Goal: Find contact information: Find contact information

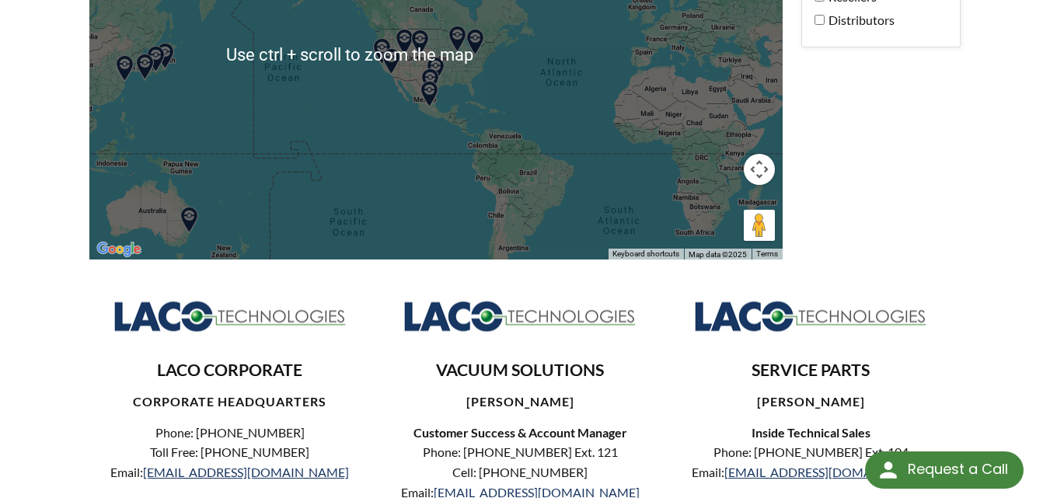
scroll to position [100, 0]
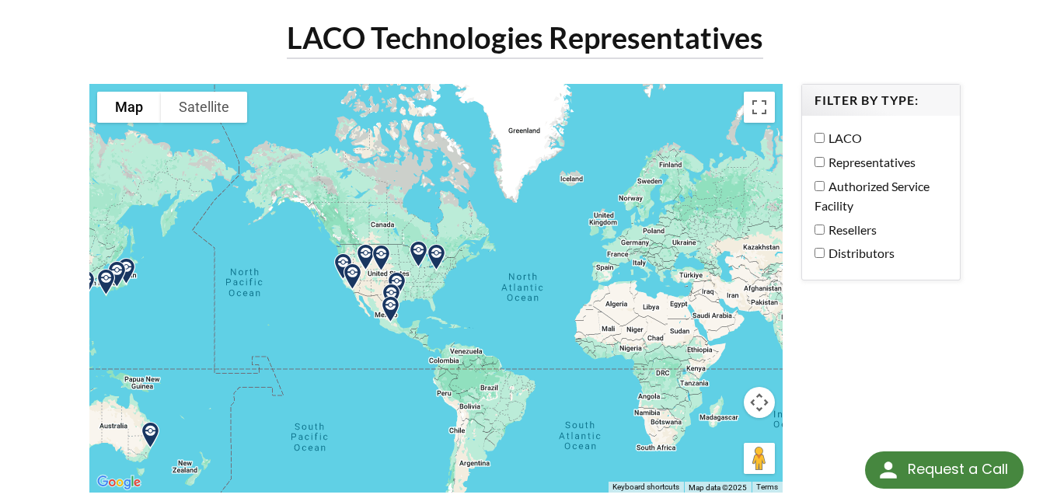
drag, startPoint x: 632, startPoint y: 170, endPoint x: 416, endPoint y: 151, distance: 217.0
click at [416, 151] on div at bounding box center [436, 289] width 694 height 410
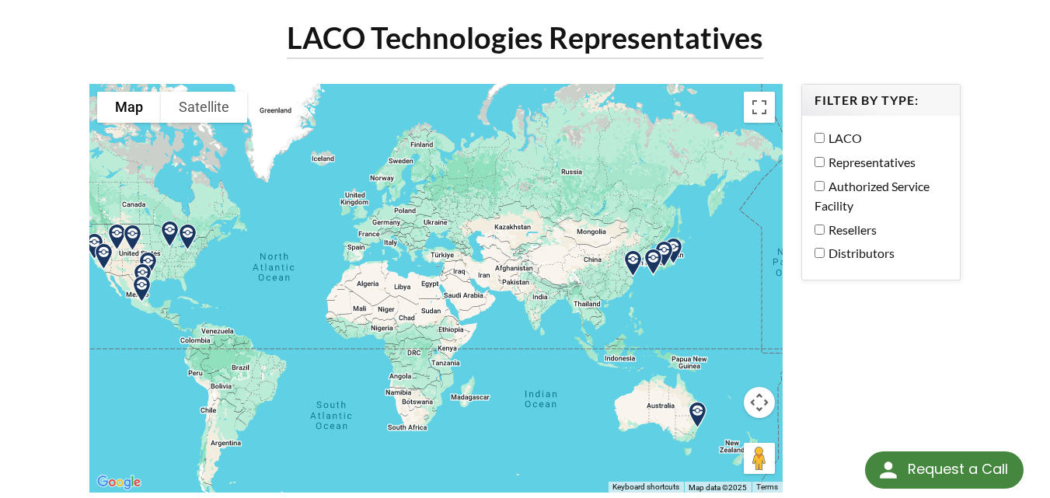
click at [630, 248] on img at bounding box center [633, 264] width 40 height 40
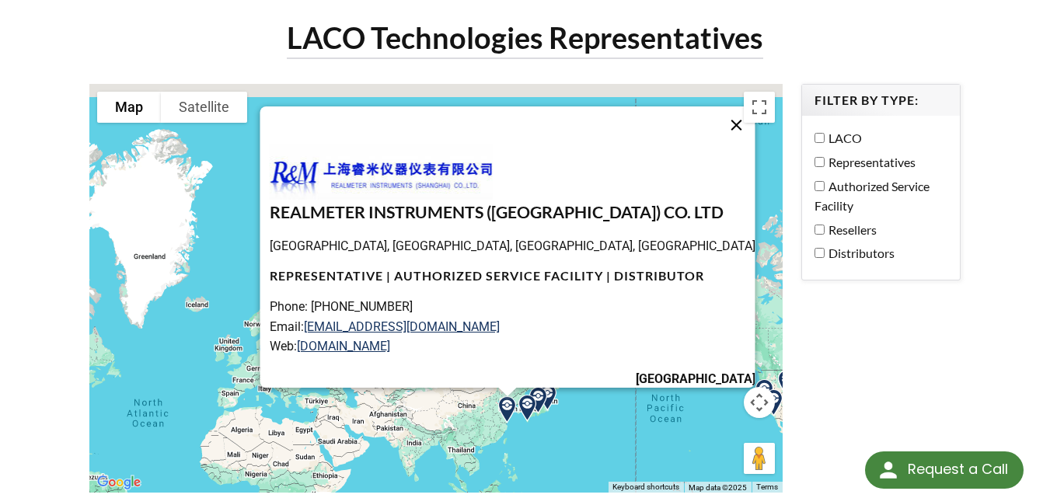
click at [718, 107] on button "Close" at bounding box center [736, 125] width 37 height 37
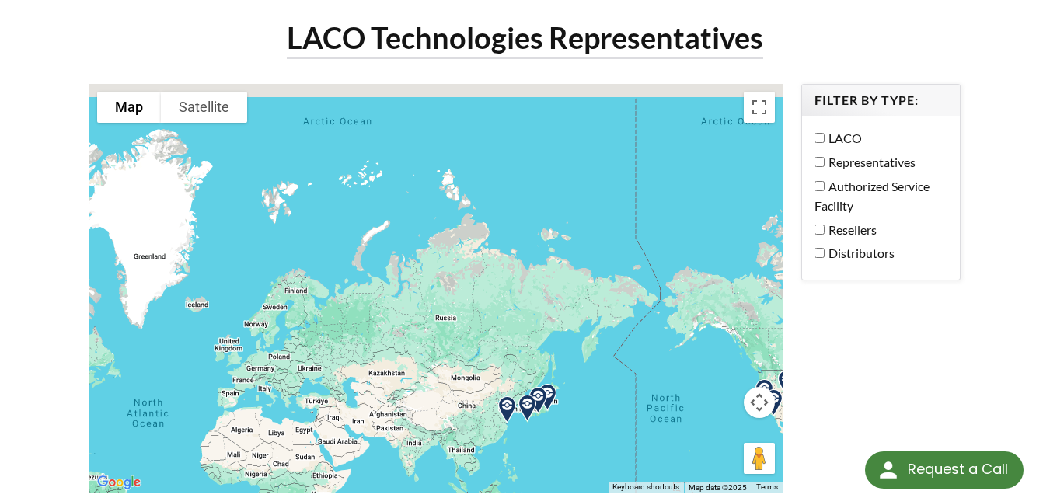
click at [524, 393] on img at bounding box center [508, 410] width 40 height 40
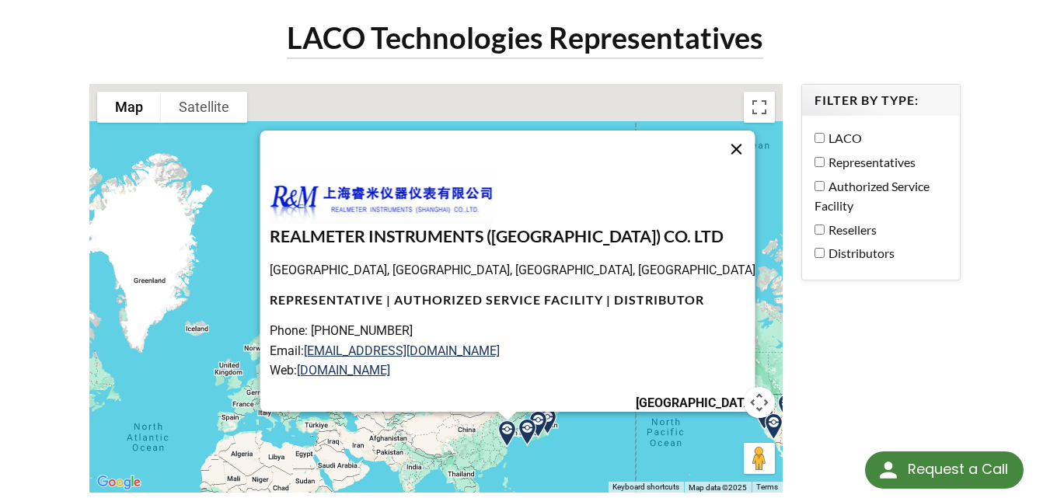
click at [728, 131] on button "Close" at bounding box center [736, 149] width 37 height 37
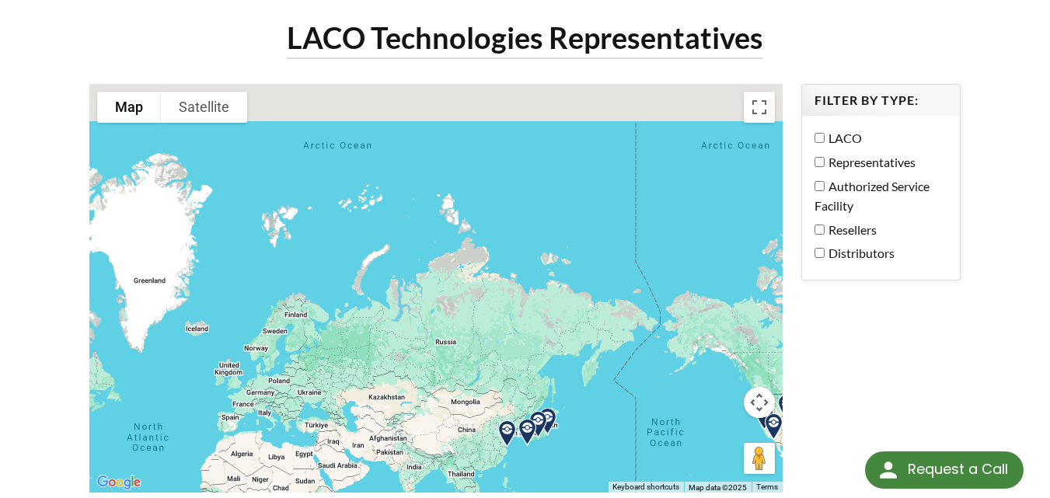
click at [582, 383] on div "To navigate, press the arrow keys." at bounding box center [436, 289] width 694 height 410
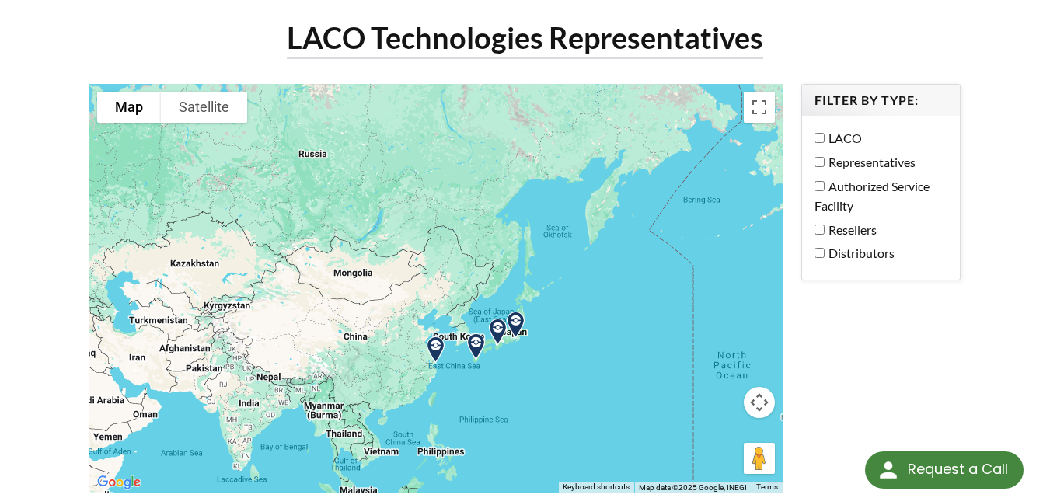
drag, startPoint x: 582, startPoint y: 377, endPoint x: 588, endPoint y: 216, distance: 161.0
click at [587, 217] on div at bounding box center [436, 289] width 694 height 410
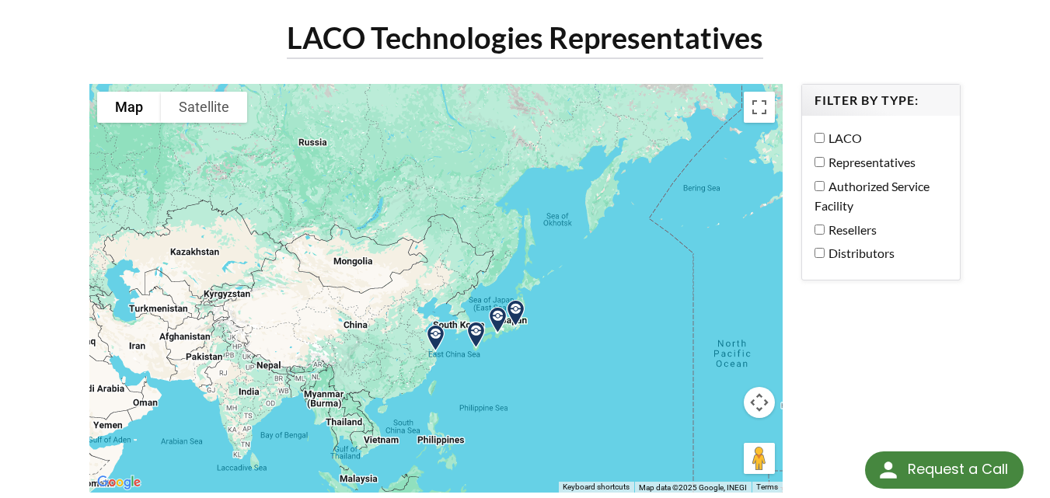
click at [520, 299] on img at bounding box center [516, 314] width 40 height 40
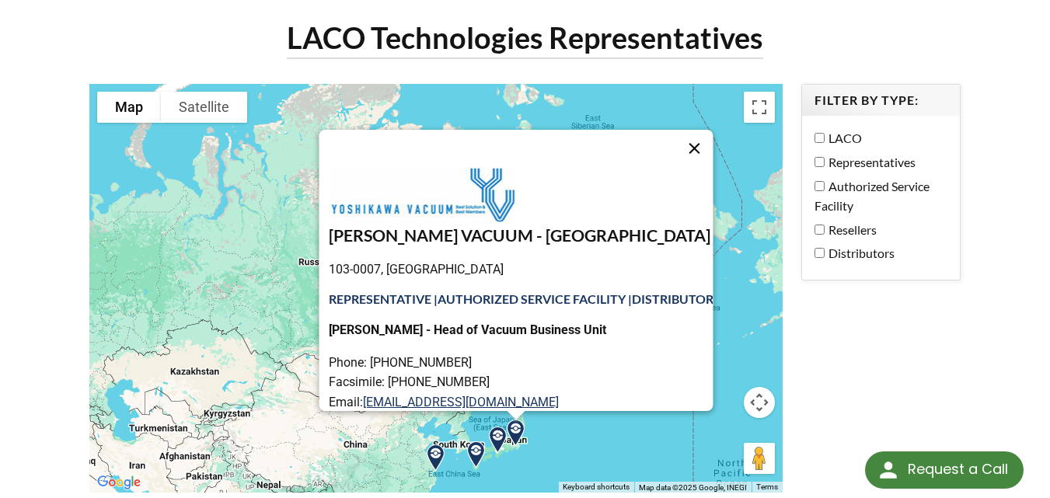
click at [708, 136] on button "Close" at bounding box center [694, 148] width 37 height 37
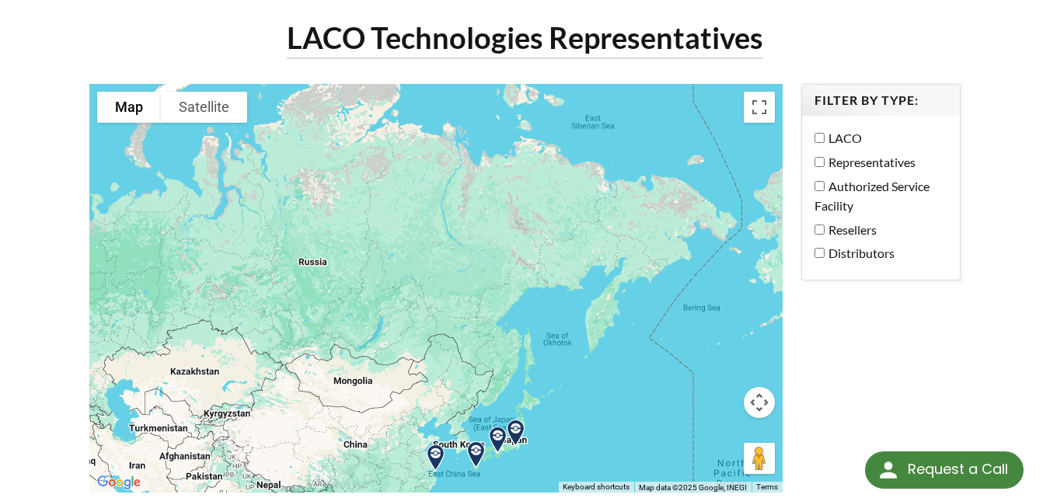
click at [497, 428] on img at bounding box center [498, 441] width 40 height 40
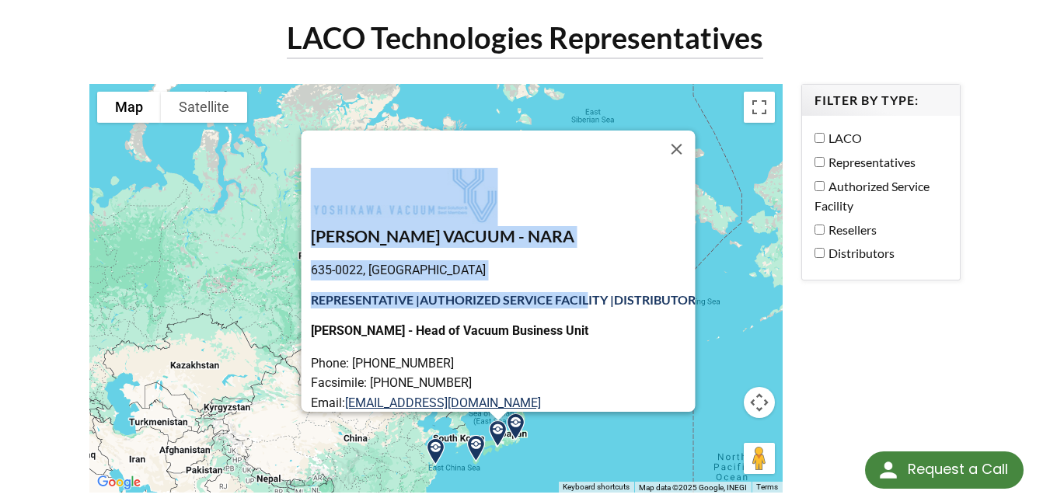
drag, startPoint x: 582, startPoint y: 285, endPoint x: 565, endPoint y: 187, distance: 100.2
click at [565, 187] on div "YOSHIKAWA VACUUM - NARA 635-0022, Japan REPRESENTATIVE | AUTHORIZED SERVICE FAC…" at bounding box center [503, 333] width 385 height 330
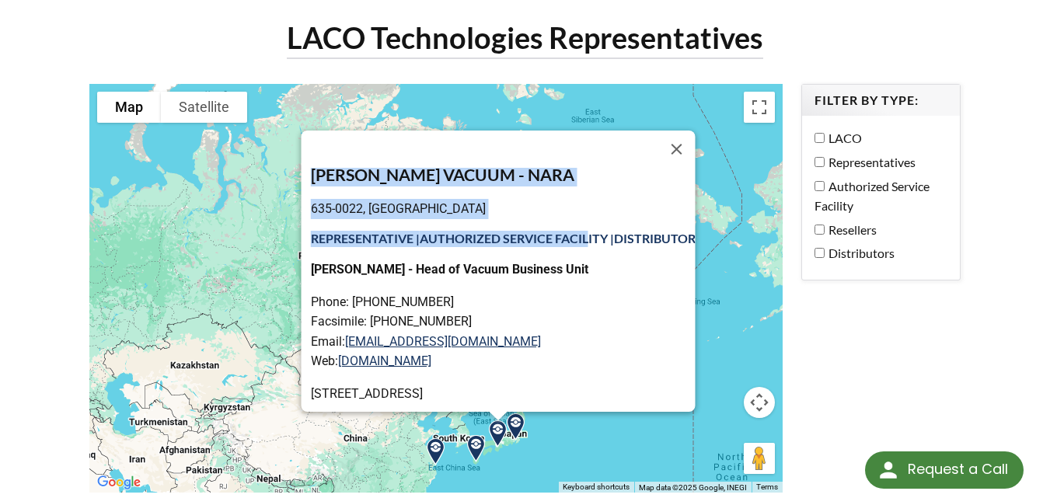
scroll to position [107, 0]
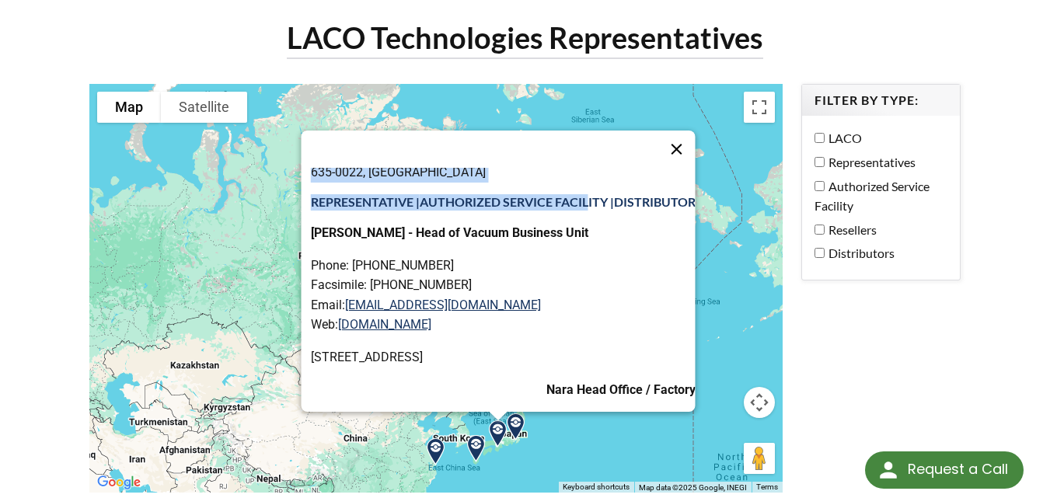
click at [695, 133] on button "Close" at bounding box center [677, 149] width 37 height 37
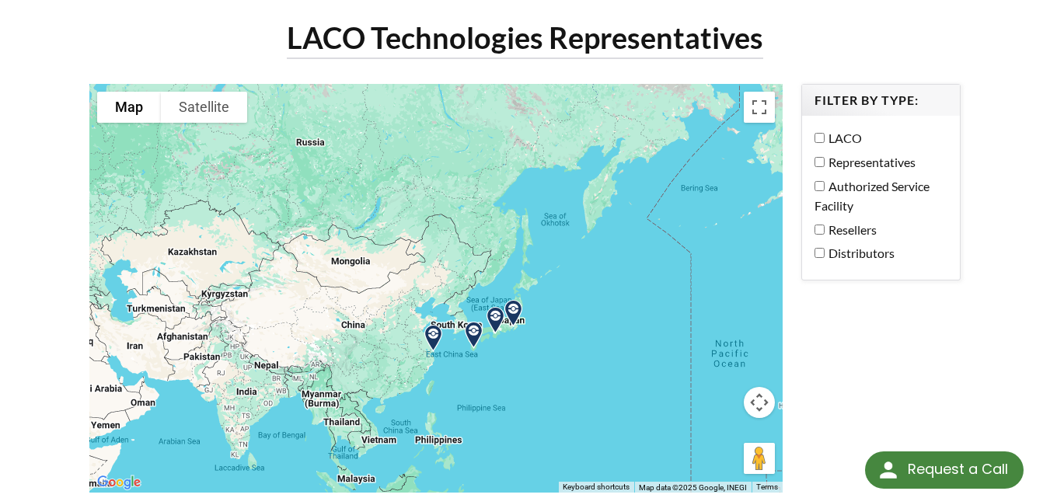
drag, startPoint x: 479, startPoint y: 400, endPoint x: 476, endPoint y: 225, distance: 175.0
click at [476, 229] on div "To navigate, press the arrow keys." at bounding box center [436, 289] width 694 height 410
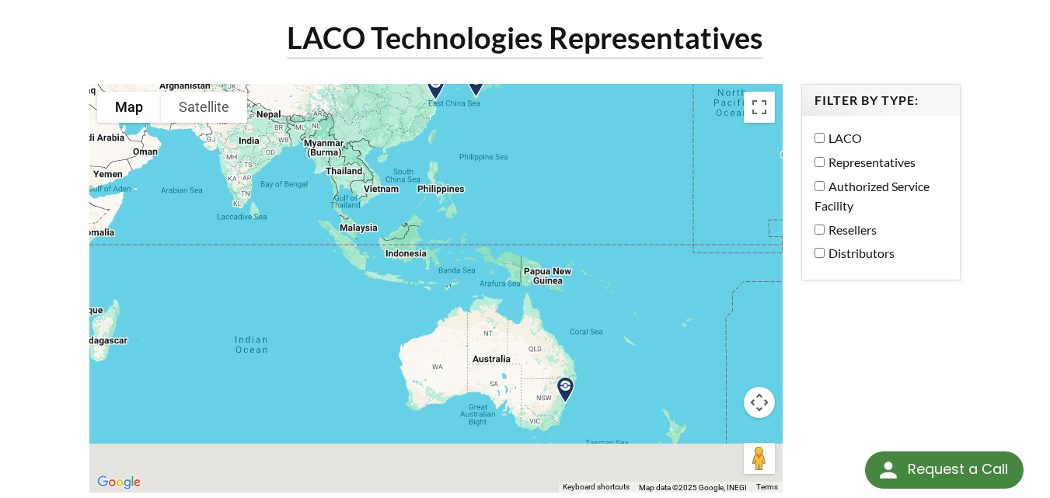
drag, startPoint x: 405, startPoint y: 411, endPoint x: 409, endPoint y: 248, distance: 163.3
click at [409, 248] on div at bounding box center [436, 289] width 694 height 410
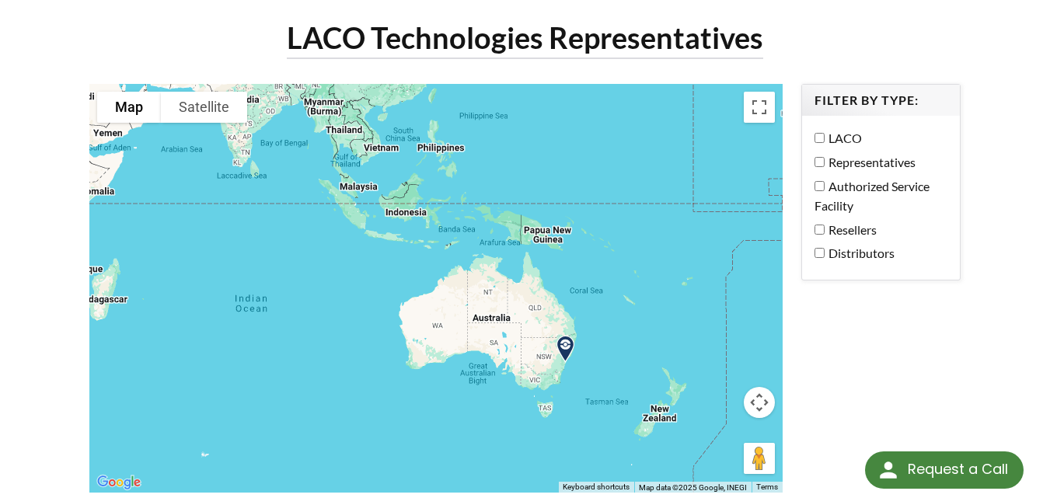
click at [564, 340] on img at bounding box center [566, 350] width 40 height 40
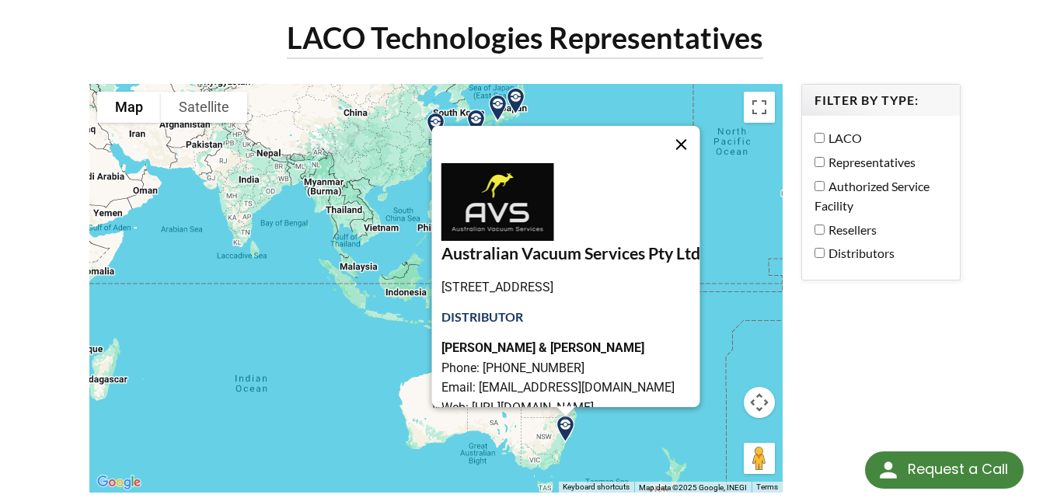
click at [701, 132] on button "Close" at bounding box center [681, 144] width 37 height 37
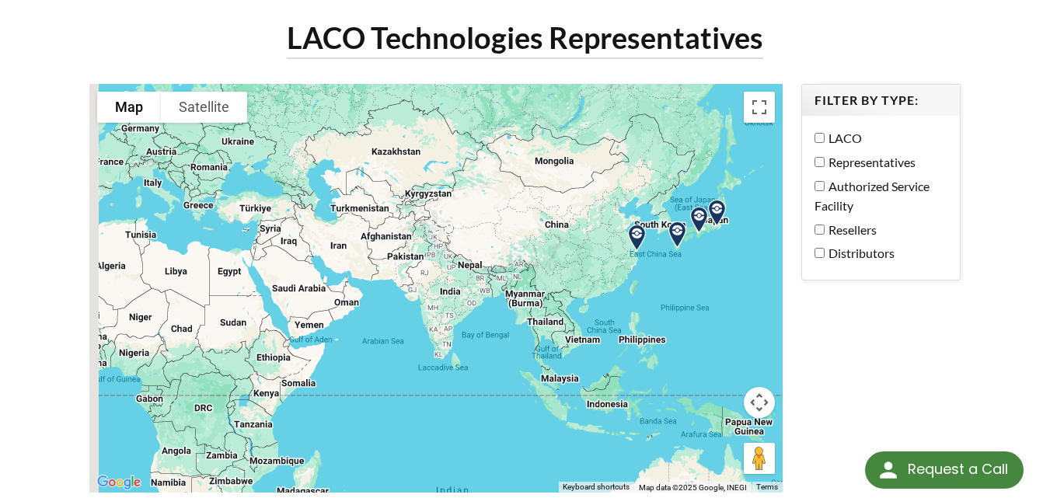
drag, startPoint x: 439, startPoint y: 221, endPoint x: 640, endPoint y: 336, distance: 231.3
click at [640, 336] on div at bounding box center [436, 289] width 694 height 410
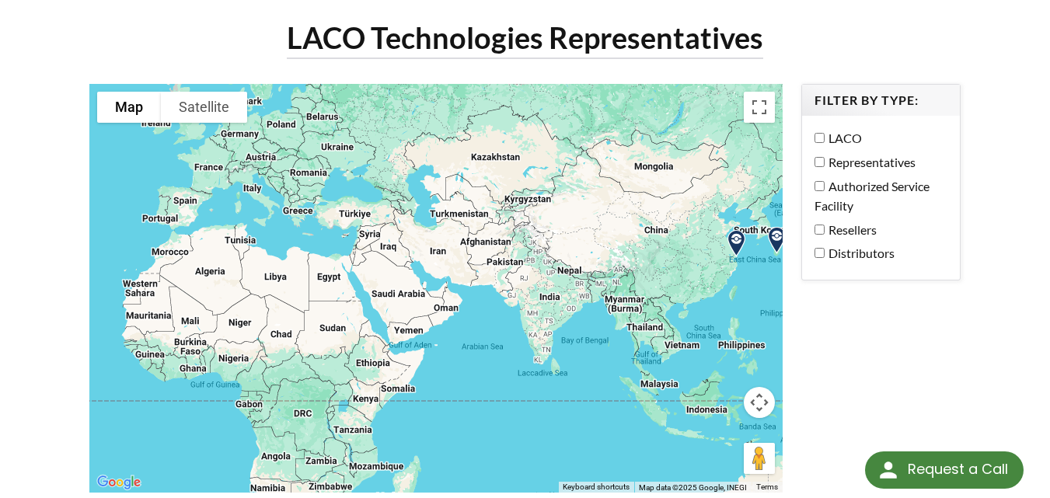
drag, startPoint x: 407, startPoint y: 302, endPoint x: 604, endPoint y: 304, distance: 197.5
click at [607, 307] on div at bounding box center [436, 289] width 694 height 410
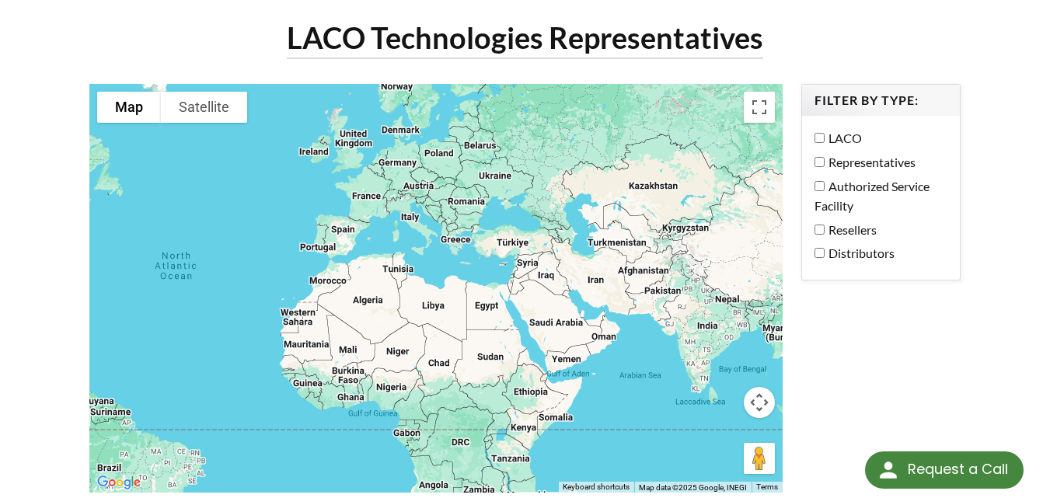
drag, startPoint x: 313, startPoint y: 327, endPoint x: 457, endPoint y: 487, distance: 215.2
click at [457, 399] on html "Request a Call Request a Call <- Close Frontier TVAC Systems -> <- Close Fronti…" at bounding box center [525, 149] width 1050 height 498
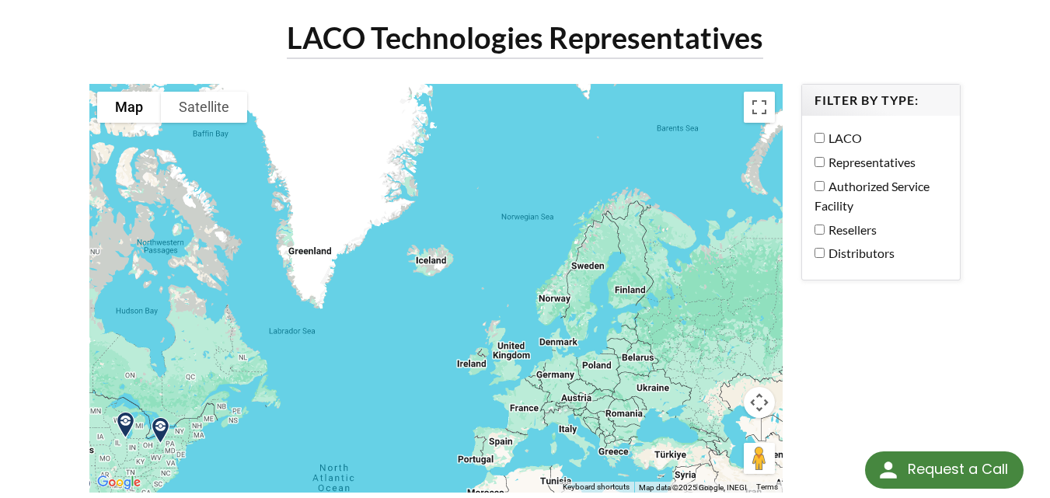
drag, startPoint x: 435, startPoint y: 350, endPoint x: 451, endPoint y: 310, distance: 42.6
click at [449, 349] on div at bounding box center [436, 289] width 694 height 410
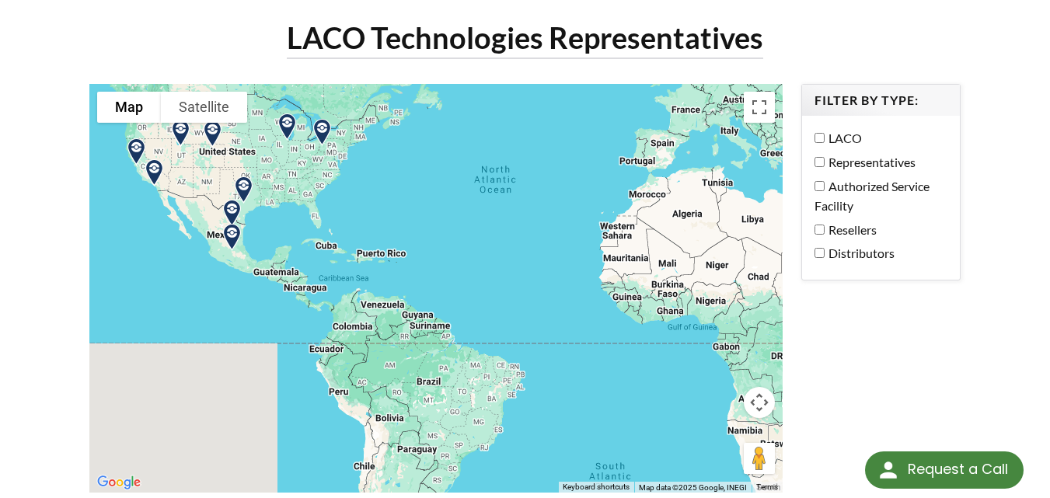
drag, startPoint x: 292, startPoint y: 425, endPoint x: 434, endPoint y: 190, distance: 273.5
click at [434, 189] on div at bounding box center [436, 289] width 694 height 410
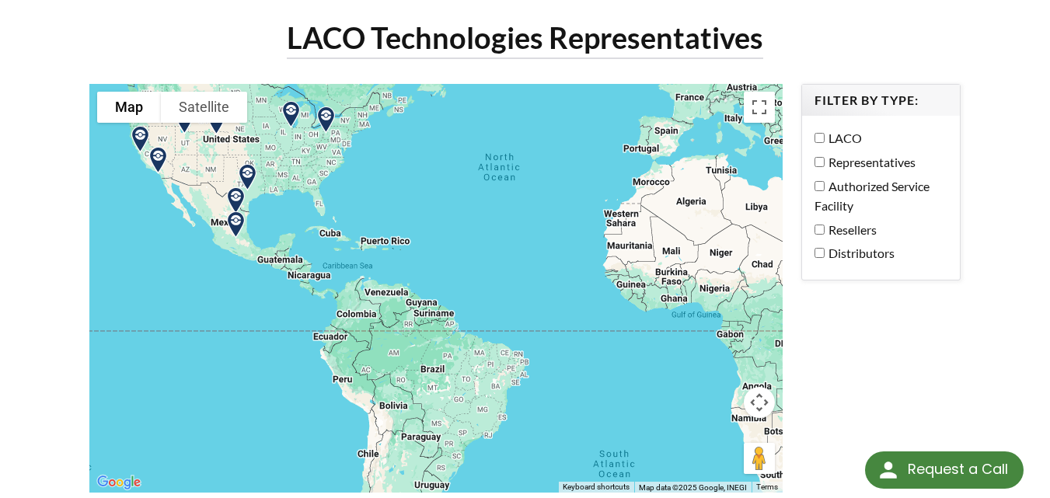
click at [229, 185] on img at bounding box center [236, 201] width 40 height 40
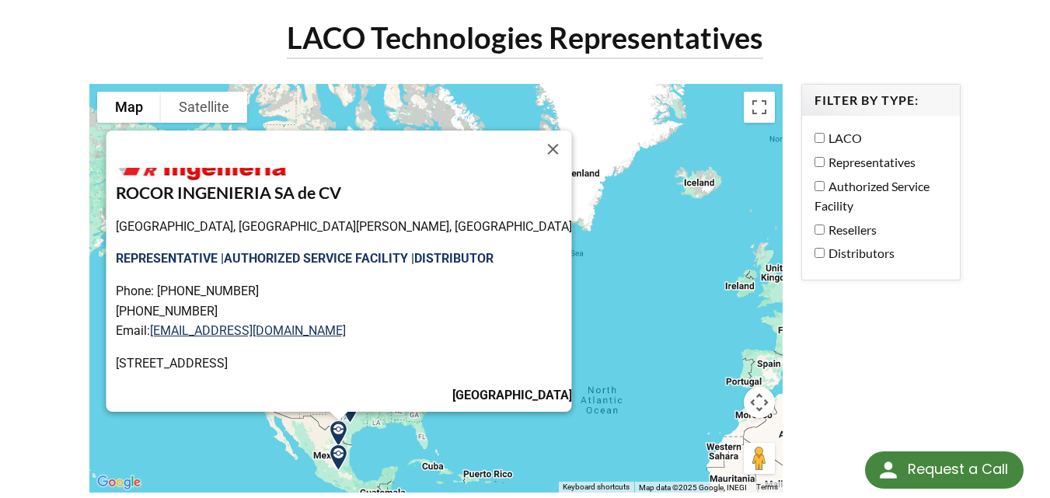
scroll to position [59, 0]
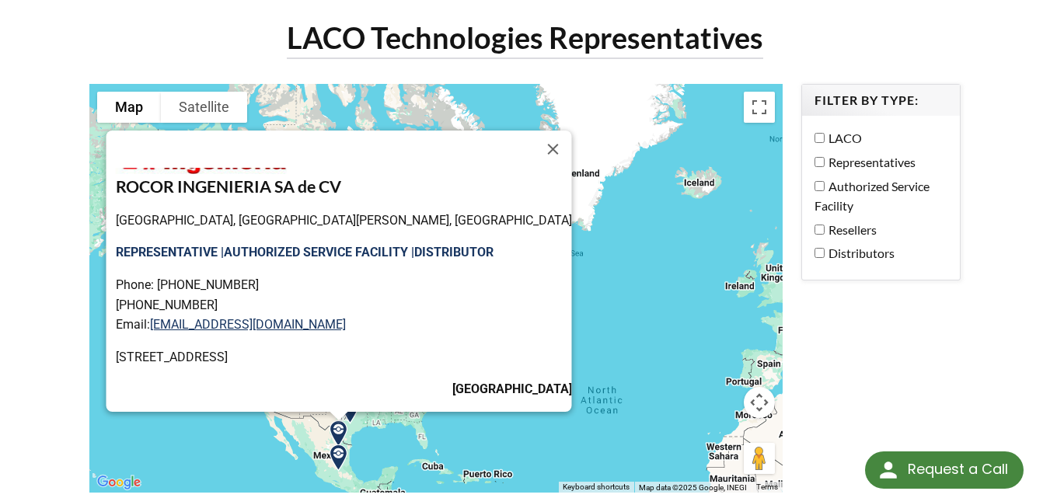
drag, startPoint x: 526, startPoint y: 135, endPoint x: 517, endPoint y: 141, distance: 10.1
click at [535, 135] on button "Close" at bounding box center [553, 149] width 37 height 37
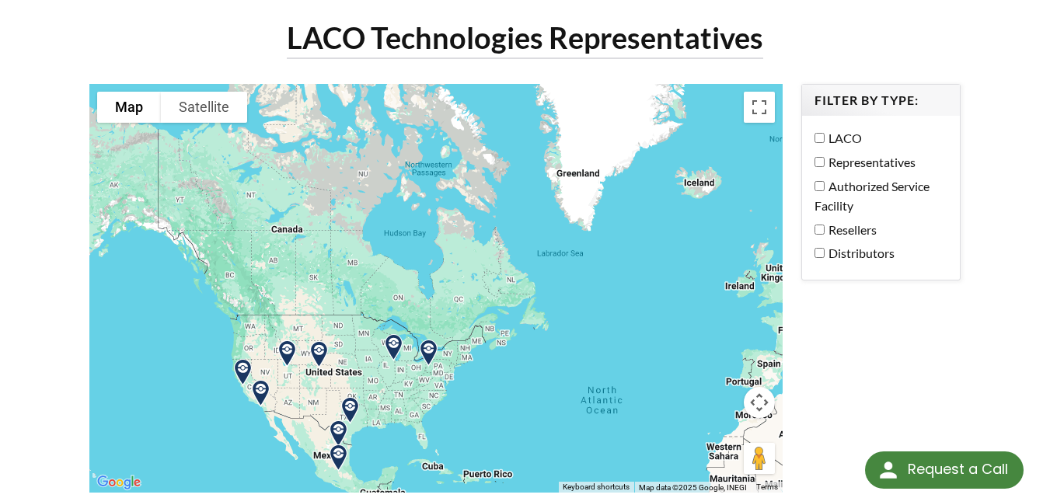
click at [333, 439] on img at bounding box center [339, 459] width 40 height 40
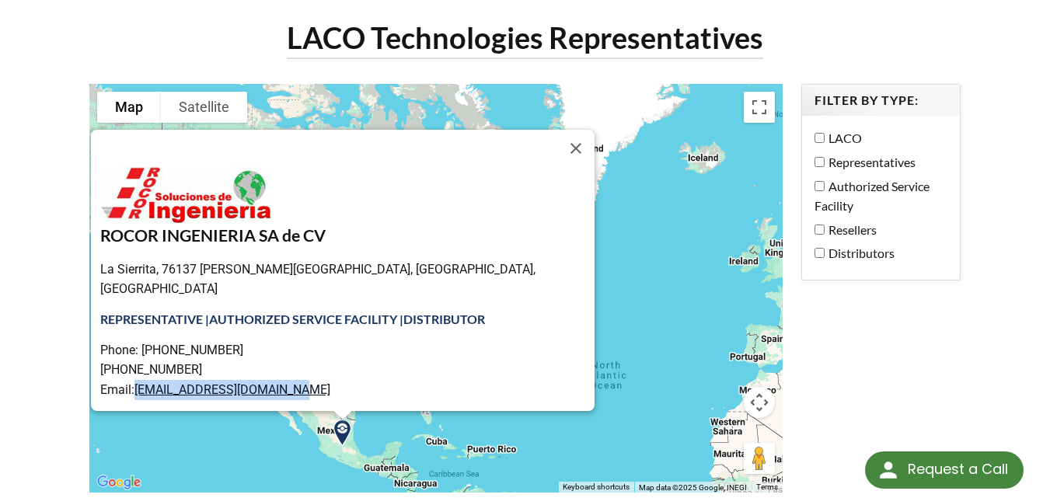
drag, startPoint x: 345, startPoint y: 351, endPoint x: 184, endPoint y: 346, distance: 161.8
click at [184, 346] on p "Phone: (+52) 442 2256221 (+52) 1 4423466782 Email: ventas@rocoringenieria.mx" at bounding box center [347, 371] width 495 height 60
copy link "ventas@rocoringenieria.mx"
click at [557, 135] on button "Close" at bounding box center [575, 148] width 37 height 37
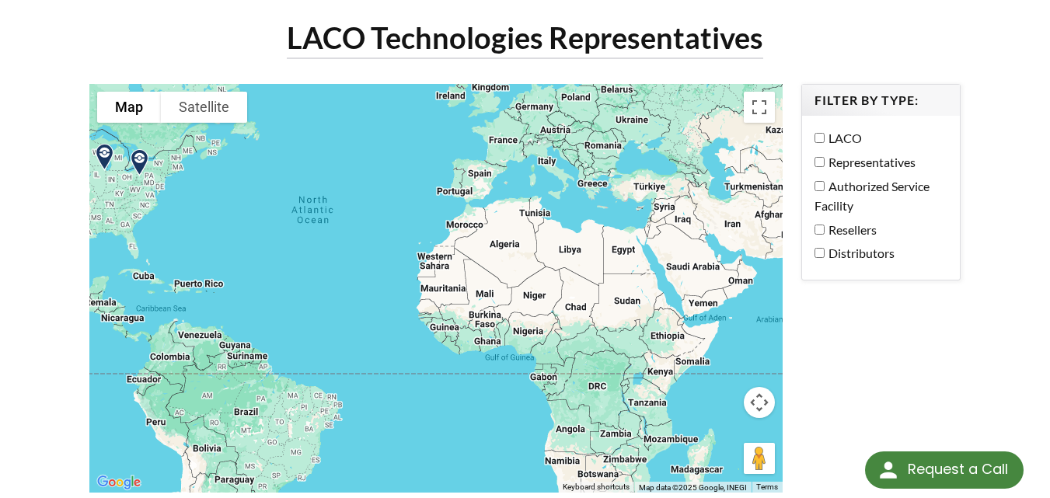
drag, startPoint x: 618, startPoint y: 333, endPoint x: 325, endPoint y: 164, distance: 338.2
click at [325, 165] on div at bounding box center [436, 289] width 694 height 410
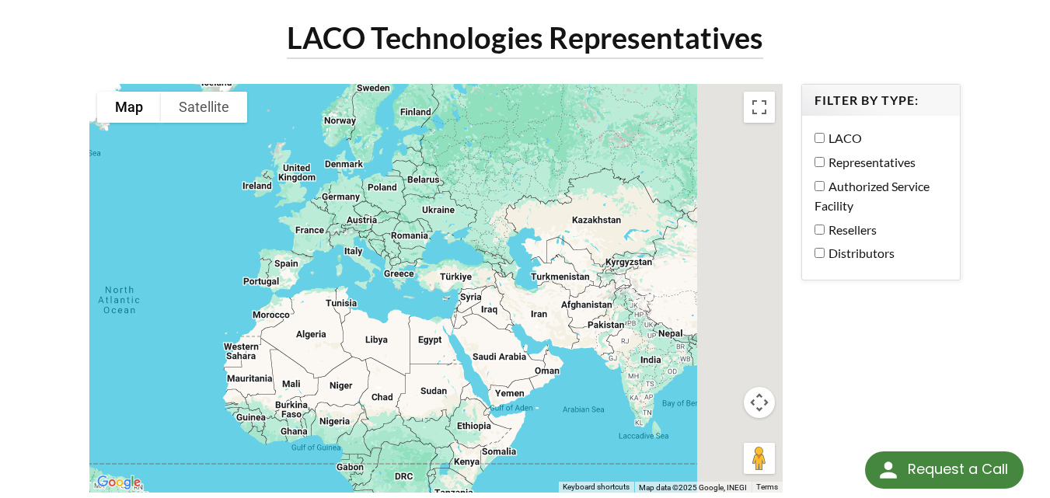
drag, startPoint x: 492, startPoint y: 235, endPoint x: 304, endPoint y: 334, distance: 212.5
click at [304, 334] on div at bounding box center [436, 289] width 694 height 410
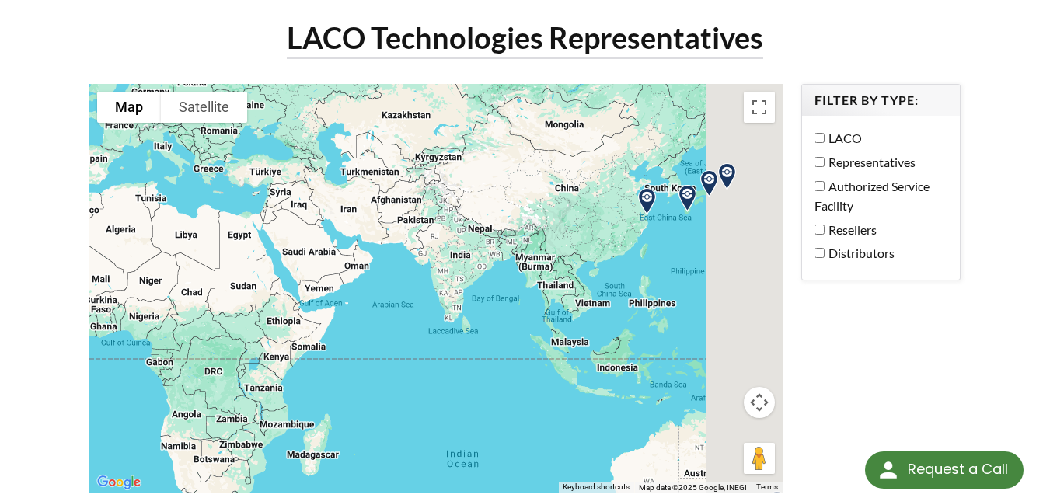
drag, startPoint x: 509, startPoint y: 274, endPoint x: 371, endPoint y: 163, distance: 177.5
click at [302, 161] on div at bounding box center [436, 289] width 694 height 410
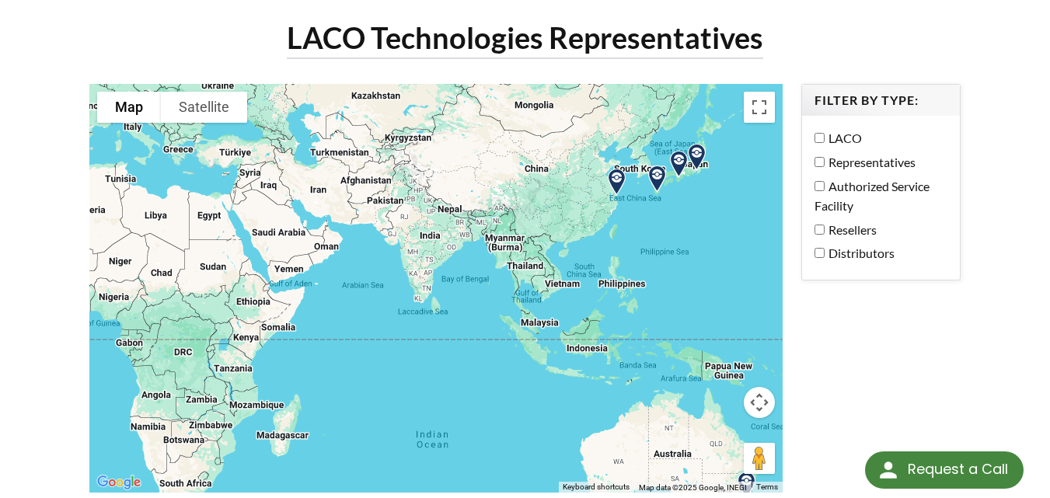
drag, startPoint x: 460, startPoint y: 171, endPoint x: 436, endPoint y: 179, distance: 24.6
click at [436, 179] on div at bounding box center [436, 289] width 694 height 410
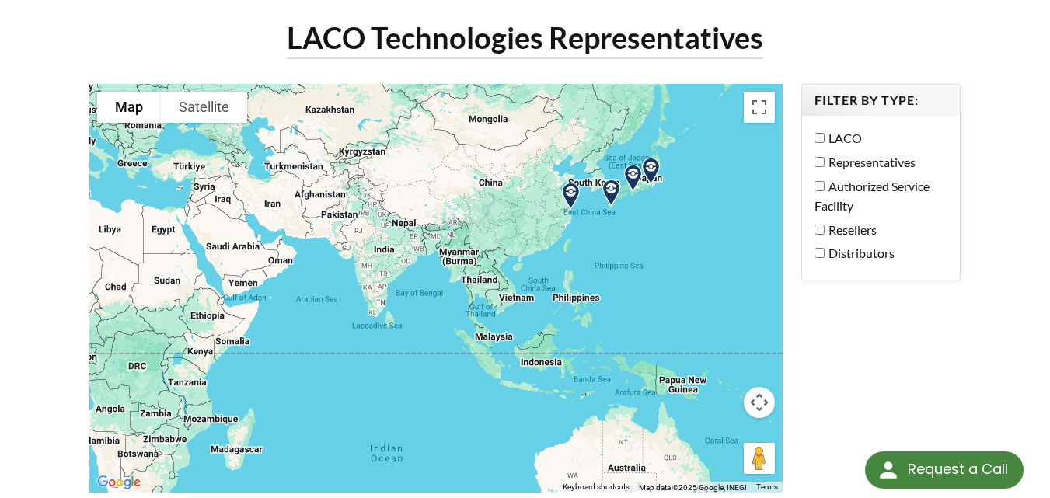
click at [570, 177] on img at bounding box center [571, 197] width 40 height 40
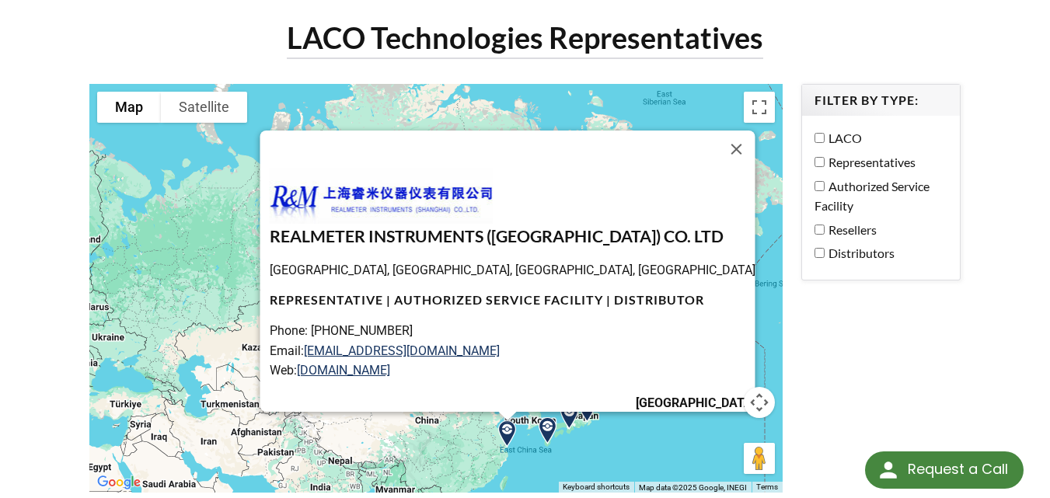
click at [571, 443] on div "REALMETER INSTRUMENTS (Shanghai) CO. LTD Zhoupu station, Pudong, Shanghai, Chin…" at bounding box center [436, 289] width 694 height 410
click at [718, 131] on button "Close" at bounding box center [736, 149] width 37 height 37
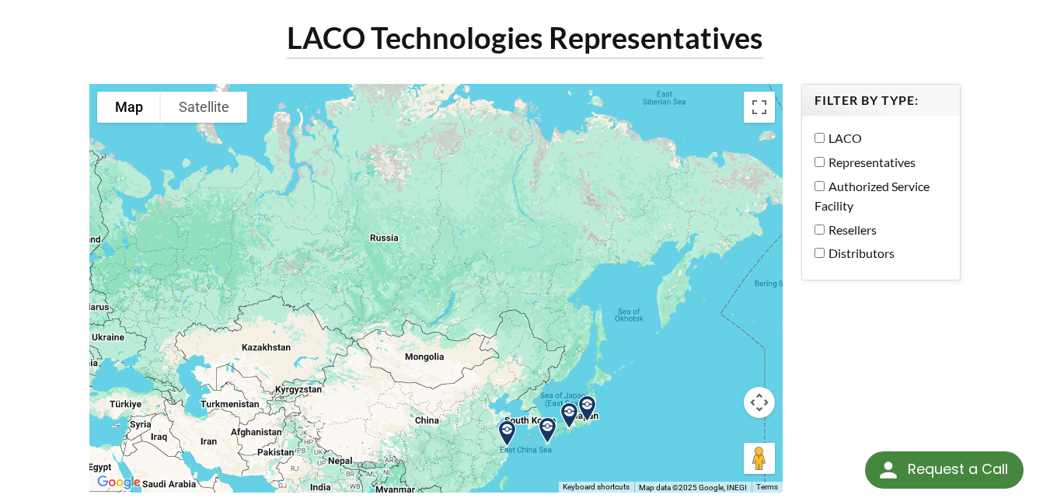
click at [552, 411] on img at bounding box center [548, 431] width 40 height 40
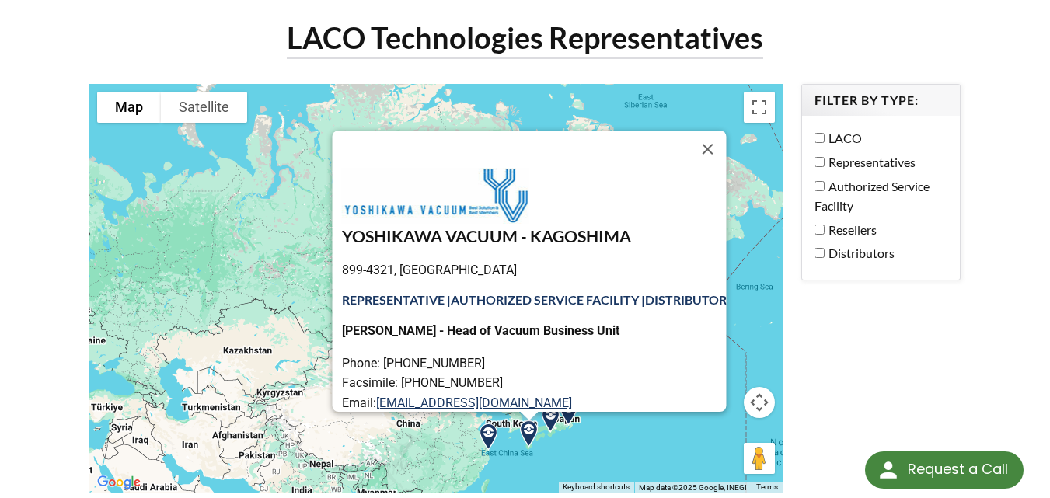
click at [564, 482] on button "Keyboard shortcuts" at bounding box center [596, 487] width 67 height 11
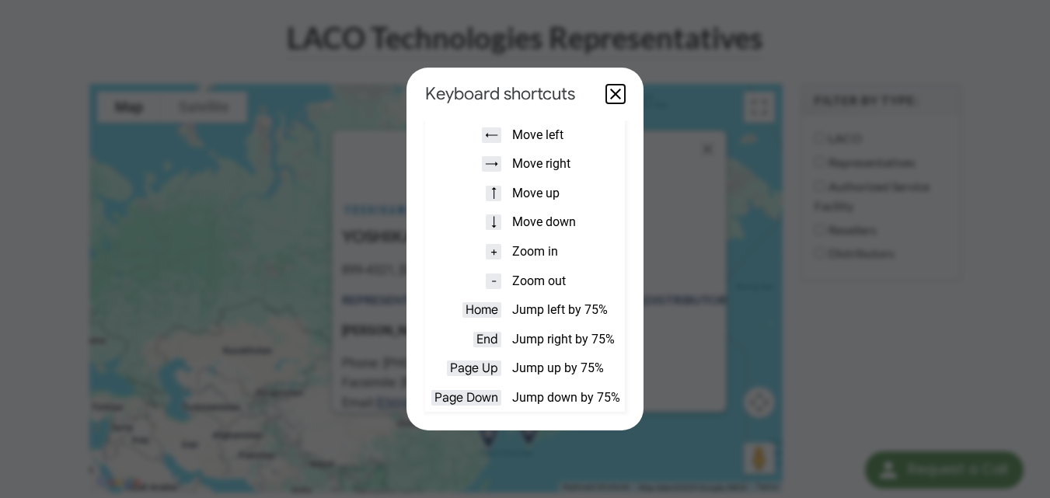
click at [618, 93] on button "Close dialog" at bounding box center [615, 94] width 19 height 19
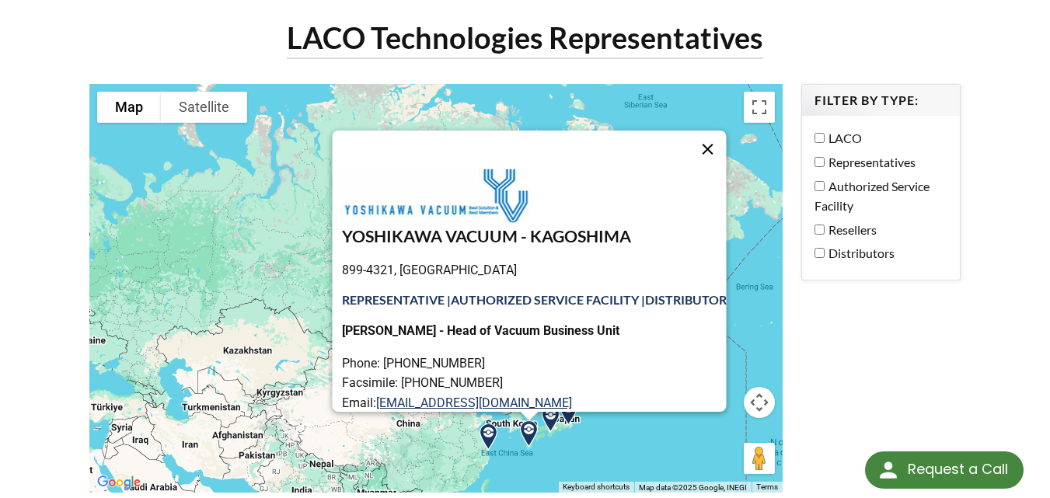
drag, startPoint x: 719, startPoint y: 134, endPoint x: 709, endPoint y: 137, distance: 10.6
click at [718, 134] on button "Close" at bounding box center [708, 149] width 37 height 37
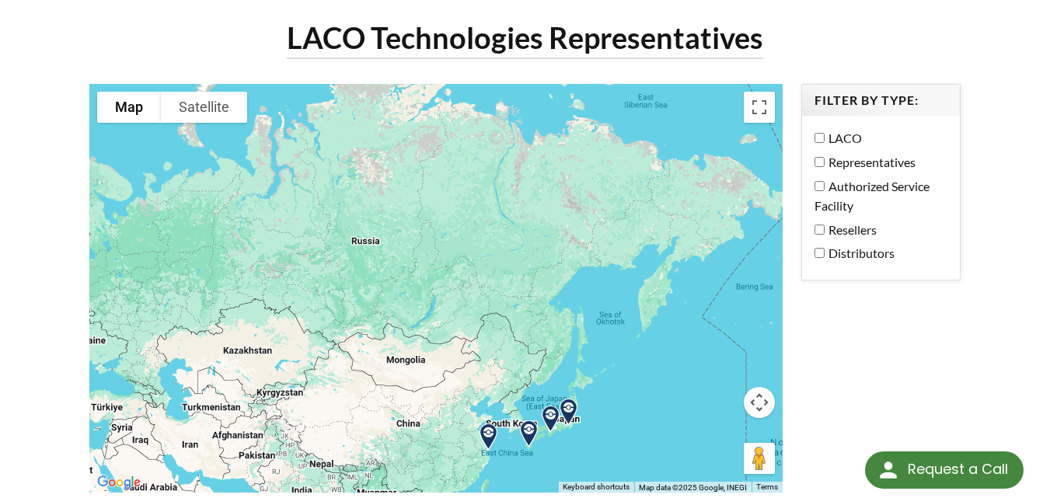
click at [557, 400] on img at bounding box center [551, 420] width 40 height 40
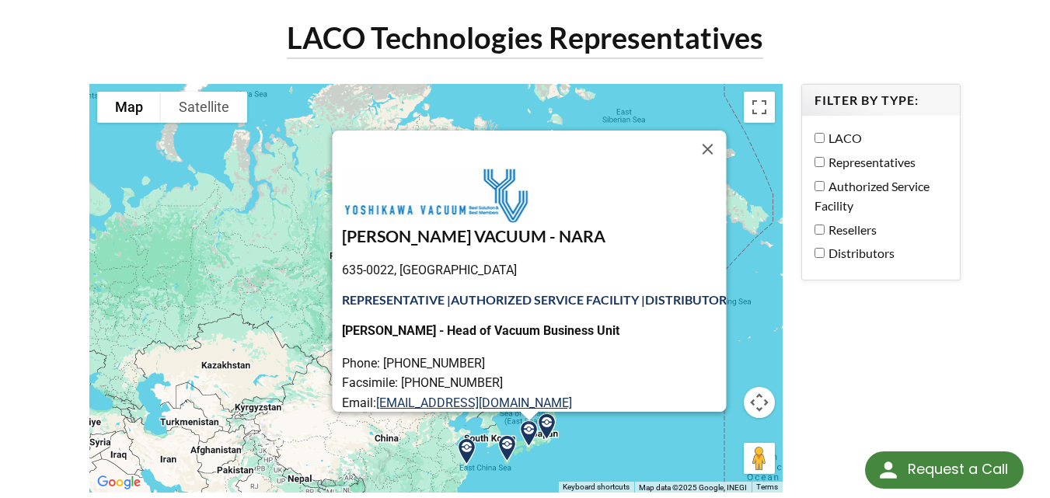
scroll to position [107, 0]
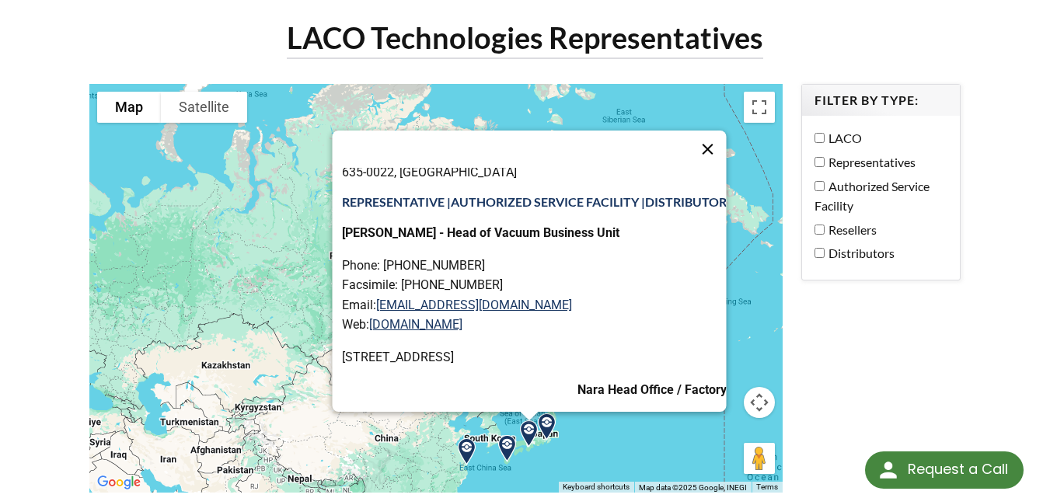
click at [714, 134] on button "Close" at bounding box center [708, 149] width 37 height 37
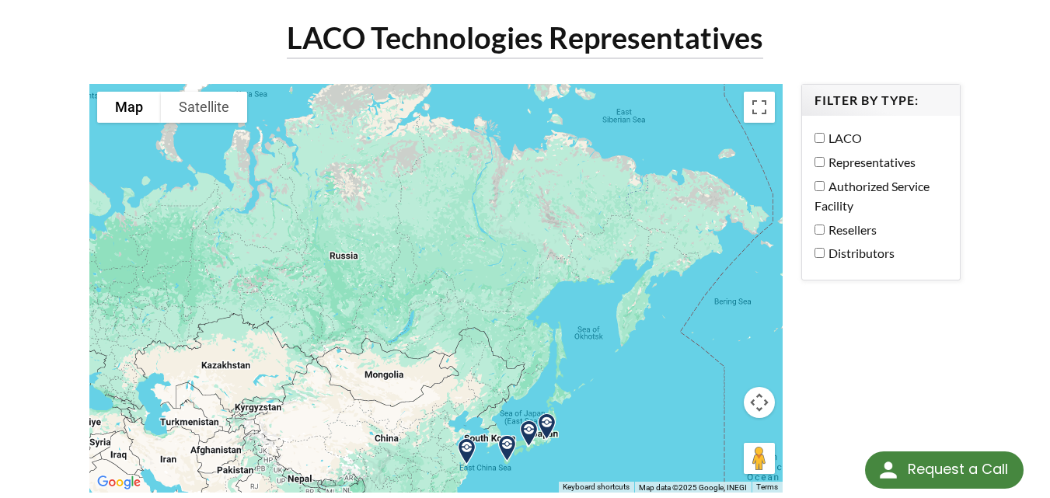
click at [551, 407] on img at bounding box center [547, 427] width 40 height 40
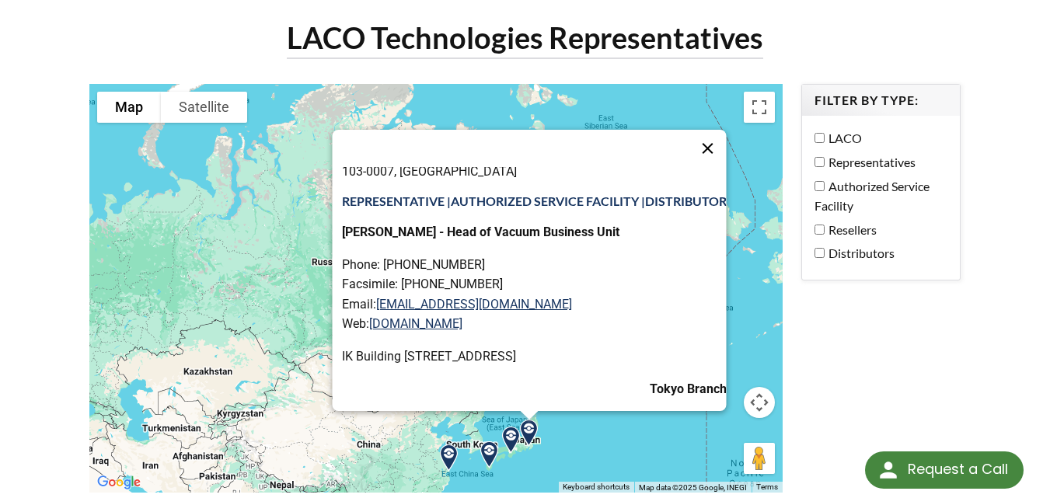
click at [715, 132] on button "Close" at bounding box center [708, 148] width 37 height 37
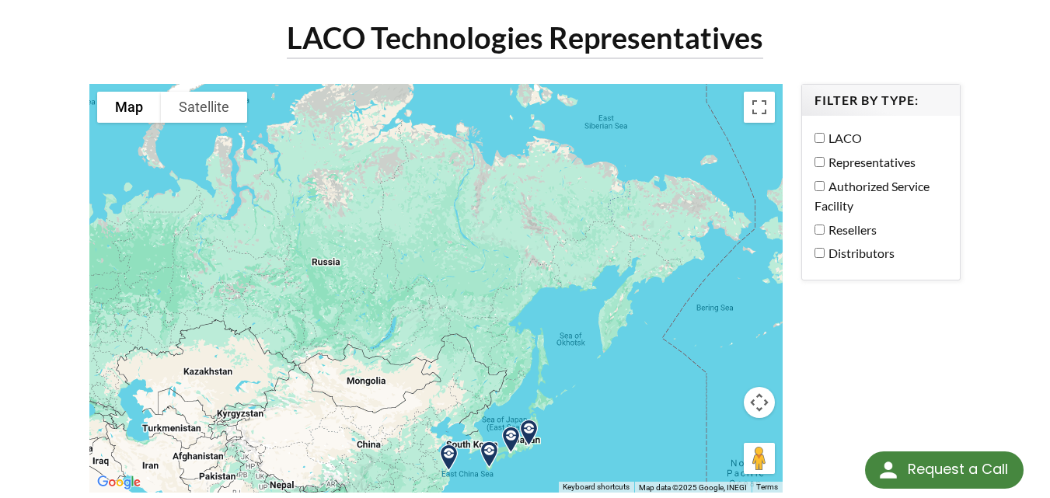
drag, startPoint x: 407, startPoint y: 182, endPoint x: 396, endPoint y: 128, distance: 55.5
click at [396, 128] on div "To navigate, press the arrow keys." at bounding box center [436, 289] width 694 height 410
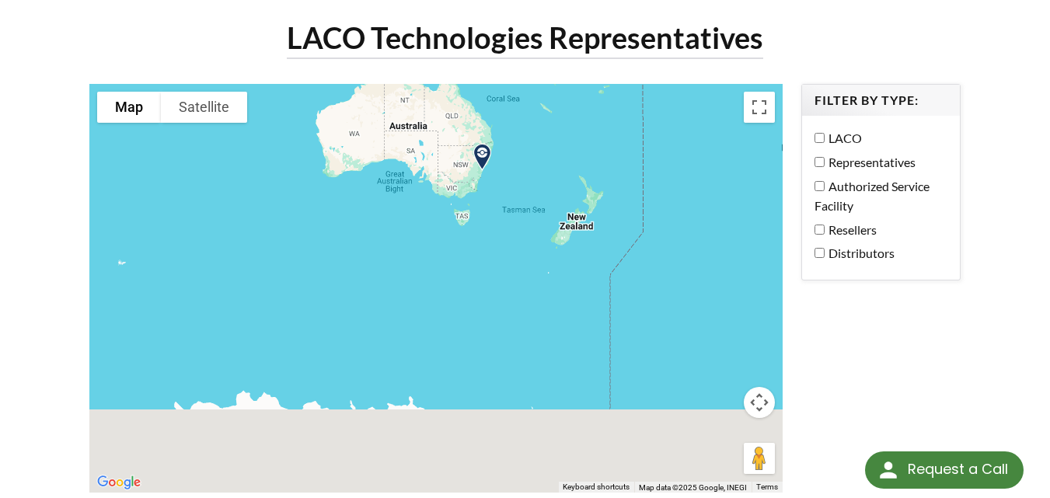
drag, startPoint x: 467, startPoint y: 227, endPoint x: 437, endPoint y: 314, distance: 92.0
click at [439, 352] on div at bounding box center [436, 289] width 694 height 410
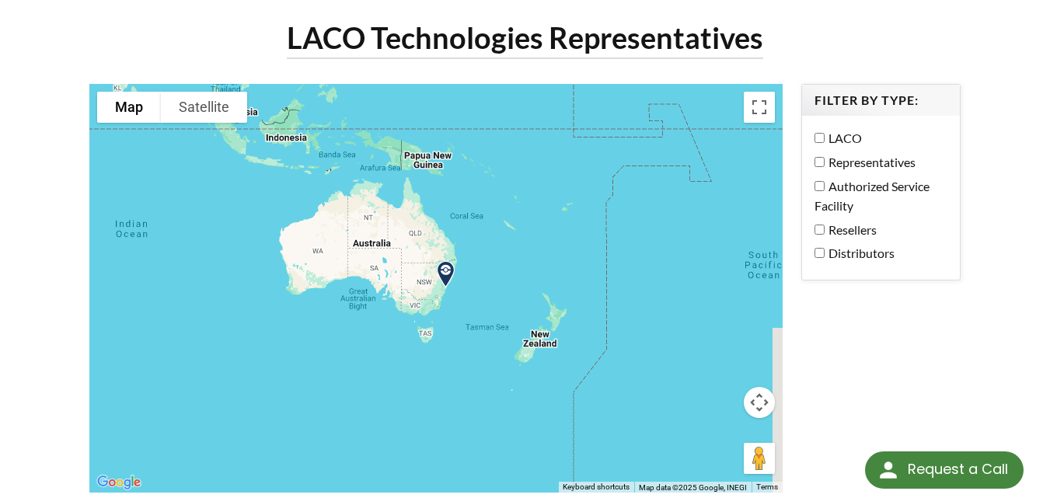
click at [458, 259] on img at bounding box center [446, 275] width 40 height 40
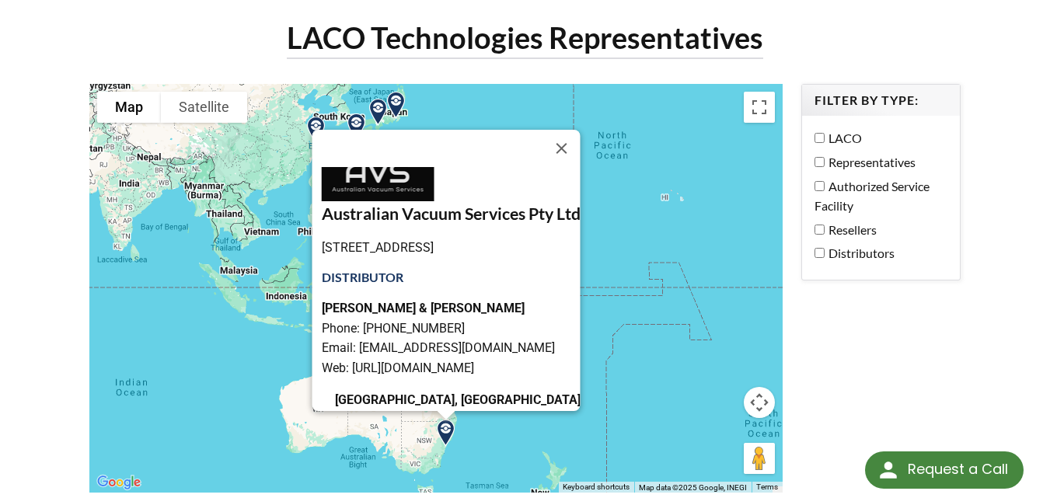
scroll to position [65, 0]
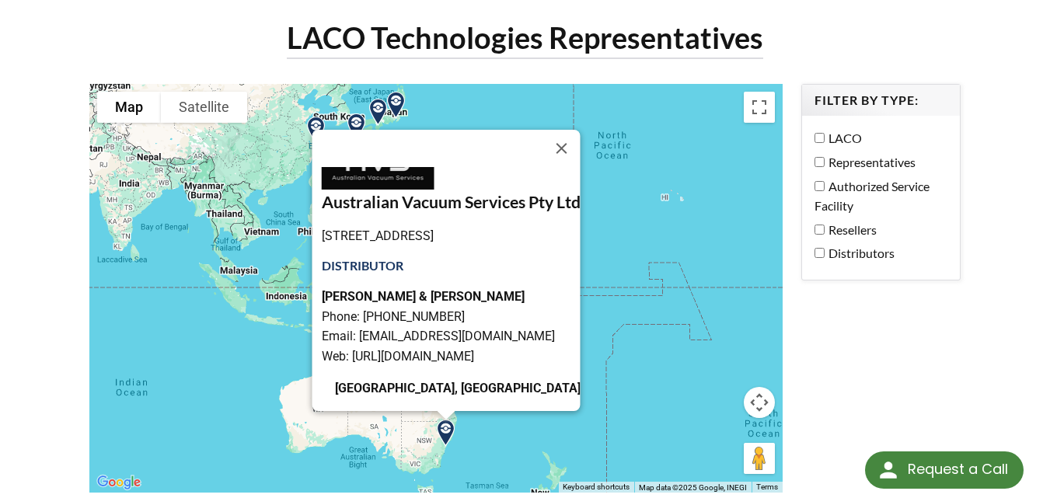
drag, startPoint x: 533, startPoint y: 309, endPoint x: 325, endPoint y: 314, distance: 208.5
click at [325, 314] on p "Andy Taylor & Dr Laurens Willems Van Beveren Phone: +61 (0)2 8626 6495 Email: l…" at bounding box center [451, 326] width 259 height 79
copy p "lnfo@australianvacuumservices.com"
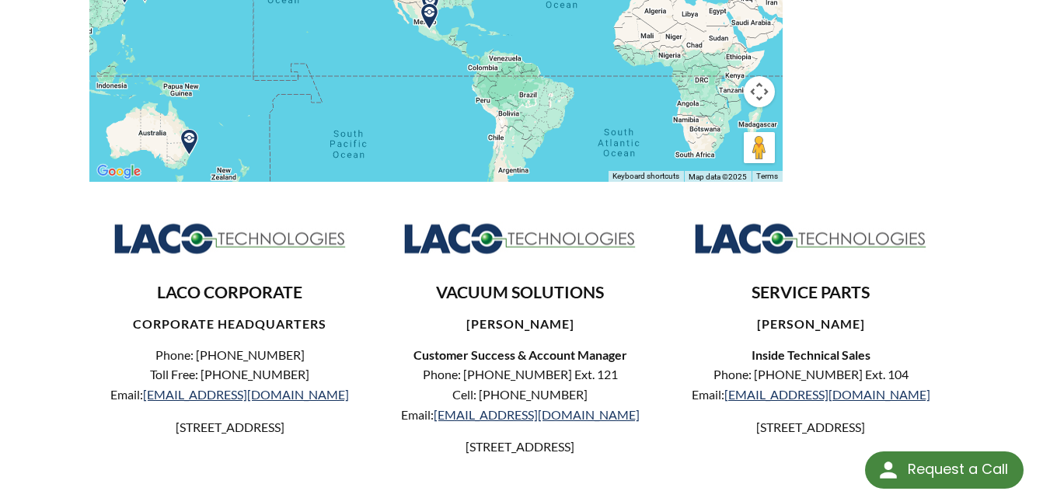
select select "Language Translate Widget"
click at [232, 282] on h3 "LACO CORPORATE" at bounding box center [230, 293] width 257 height 22
click at [234, 282] on h3 "LACO CORPORATE" at bounding box center [230, 293] width 257 height 22
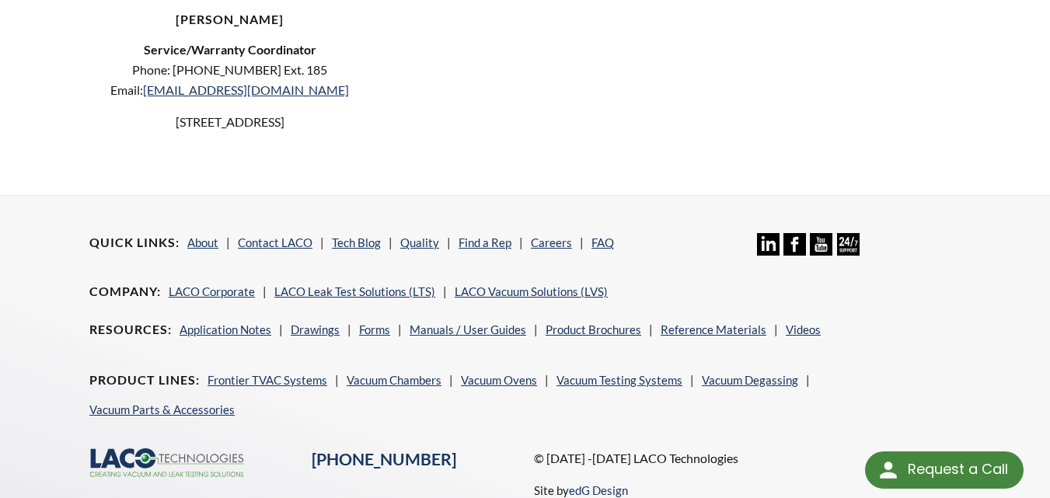
scroll to position [1110, 0]
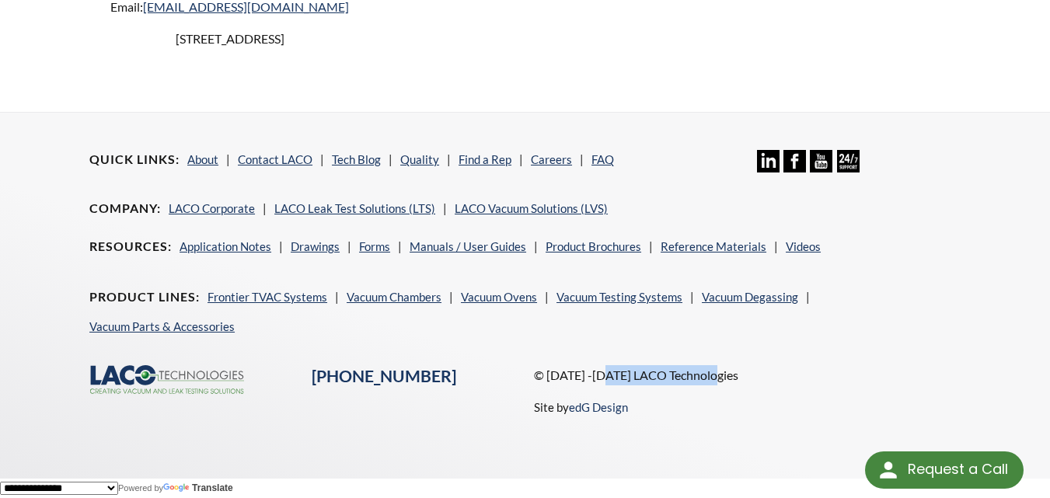
drag, startPoint x: 610, startPoint y: 378, endPoint x: 723, endPoint y: 376, distance: 112.8
click at [723, 376] on p "© [DATE] -[DATE] LACO Technologies" at bounding box center [747, 375] width 426 height 20
copy p "LACO Technologies"
